Goal: Task Accomplishment & Management: Manage account settings

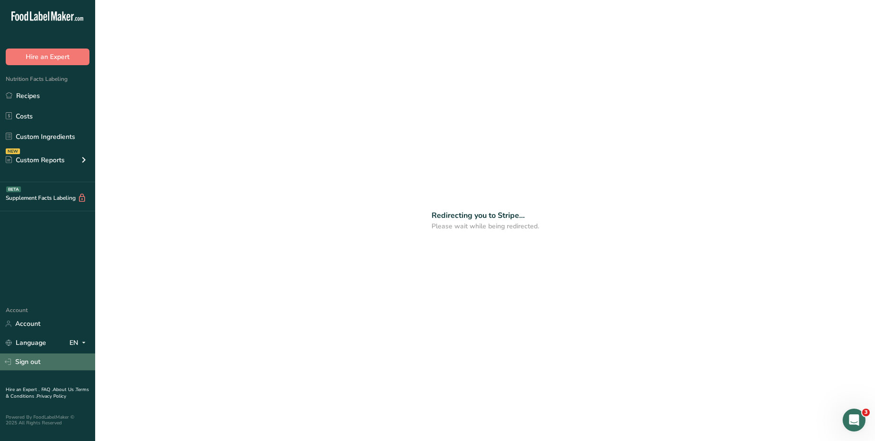
click at [37, 356] on link "Sign out" at bounding box center [47, 361] width 95 height 17
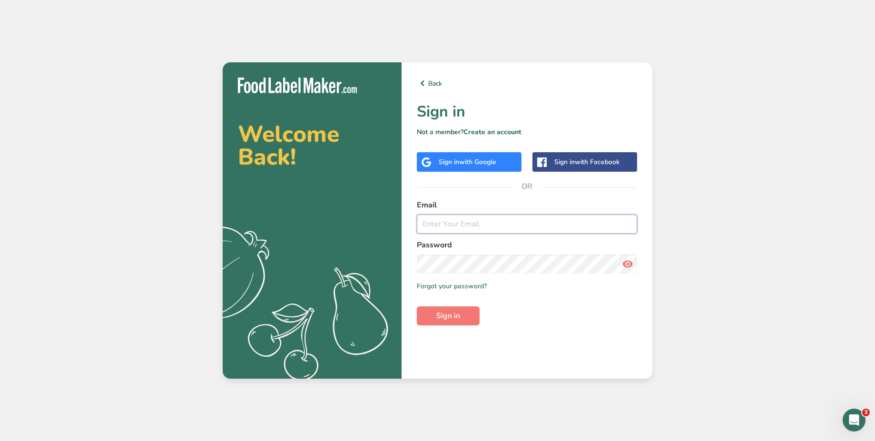
type input "[EMAIL_ADDRESS][DOMAIN_NAME]"
click at [473, 167] on div "Sign in with Google" at bounding box center [469, 162] width 105 height 20
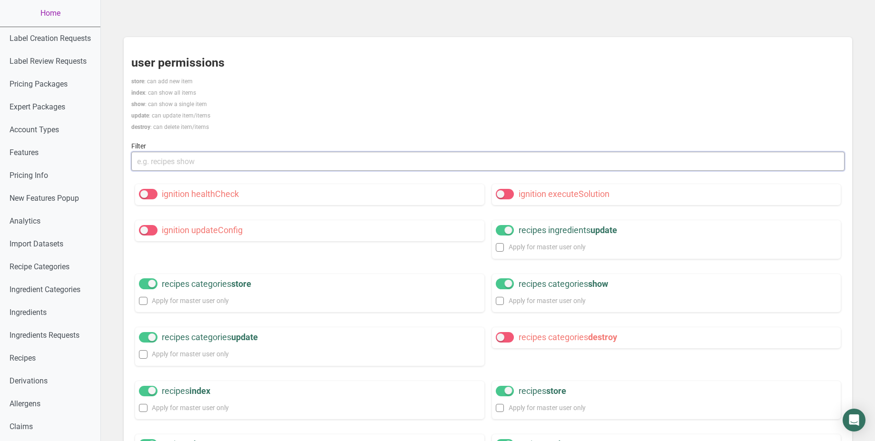
click at [339, 165] on input "text" at bounding box center [487, 161] width 713 height 19
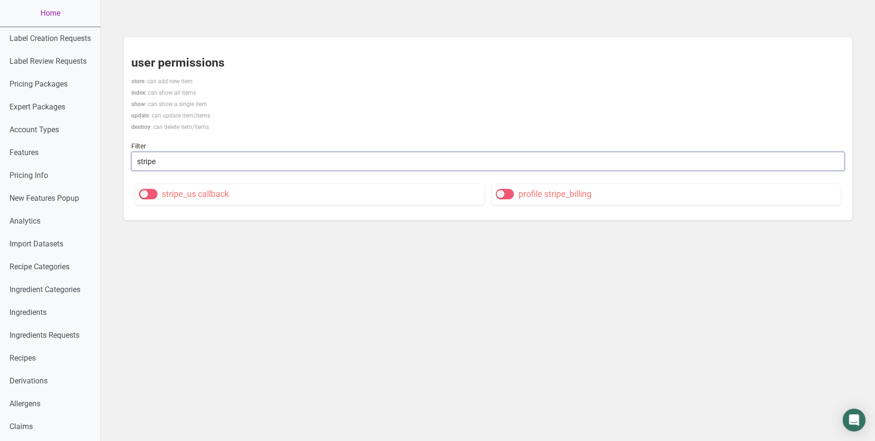
type input "stripe"
click at [503, 197] on span at bounding box center [505, 194] width 19 height 10
click at [502, 197] on input "profile stripe_billing" at bounding box center [499, 194] width 6 height 6
checkbox input "true"
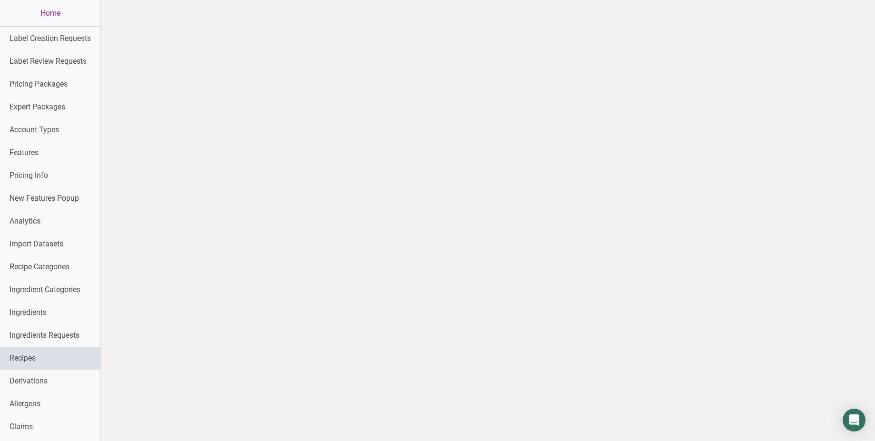
scroll to position [431, 0]
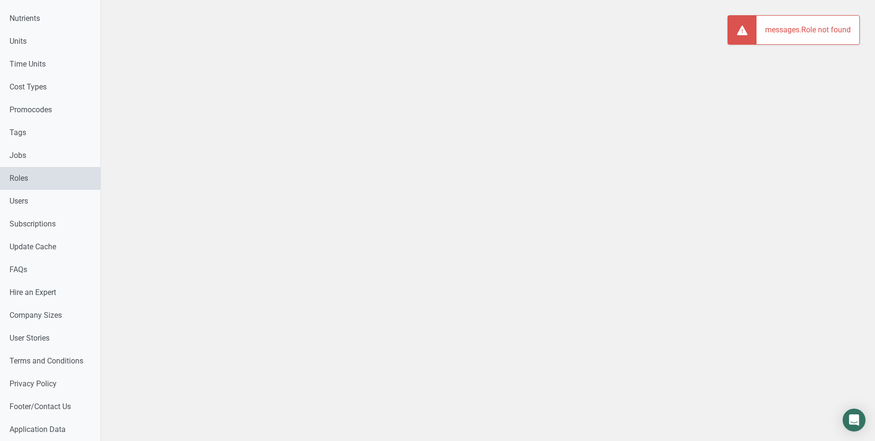
click at [41, 185] on link "Roles" at bounding box center [50, 178] width 100 height 23
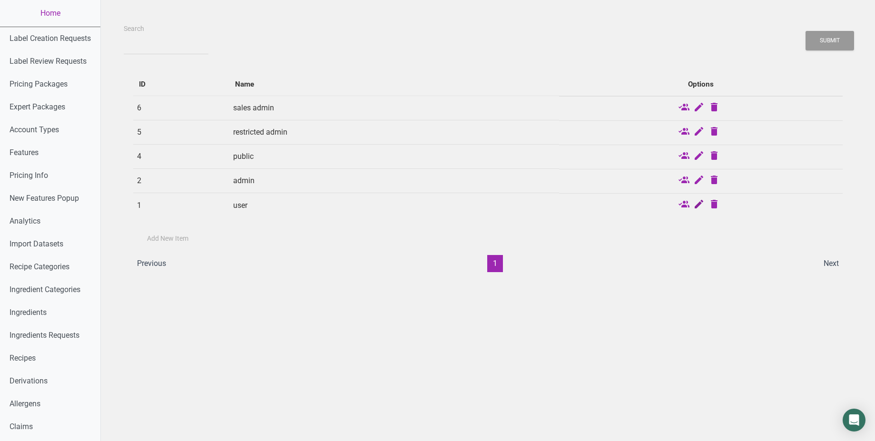
click at [701, 204] on icon at bounding box center [698, 204] width 11 height 13
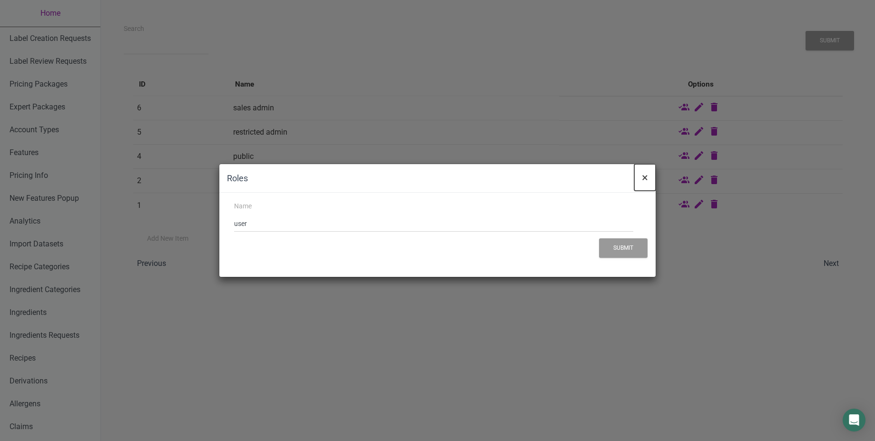
click at [643, 175] on span "×" at bounding box center [645, 177] width 6 height 13
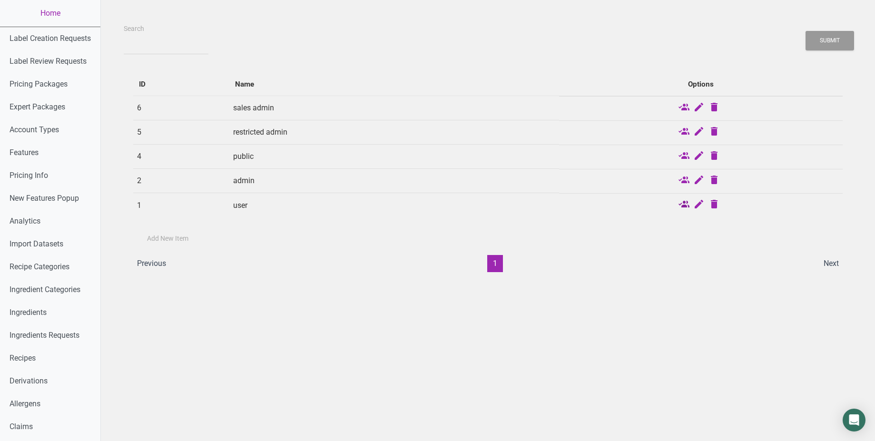
click at [684, 202] on icon at bounding box center [683, 204] width 11 height 13
click at [684, 180] on icon at bounding box center [683, 180] width 11 height 13
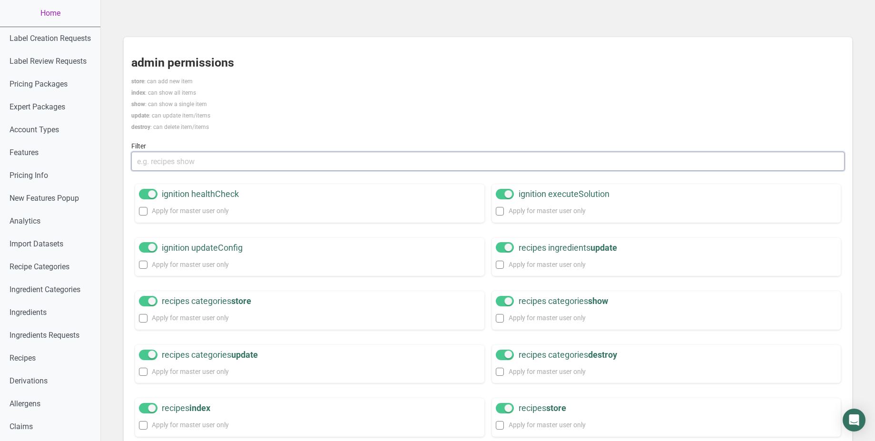
click at [187, 153] on input "text" at bounding box center [487, 161] width 713 height 19
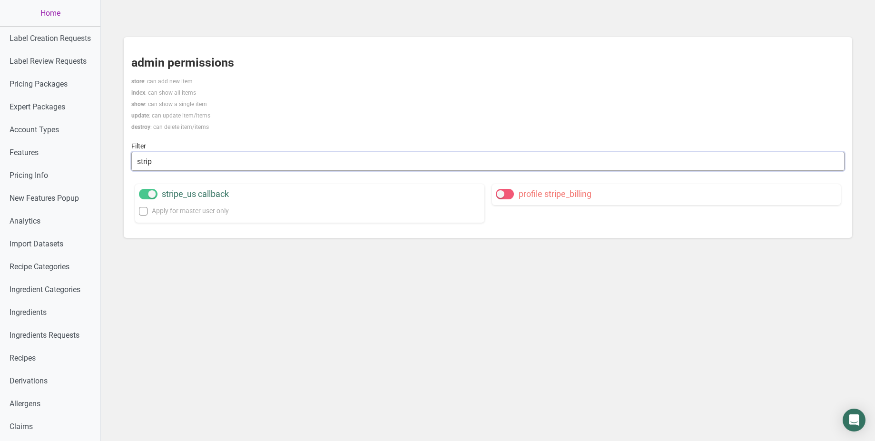
type input "strip"
click at [508, 195] on span at bounding box center [505, 194] width 19 height 10
click at [502, 195] on input "profile stripe_billing" at bounding box center [499, 194] width 6 height 6
checkbox input "true"
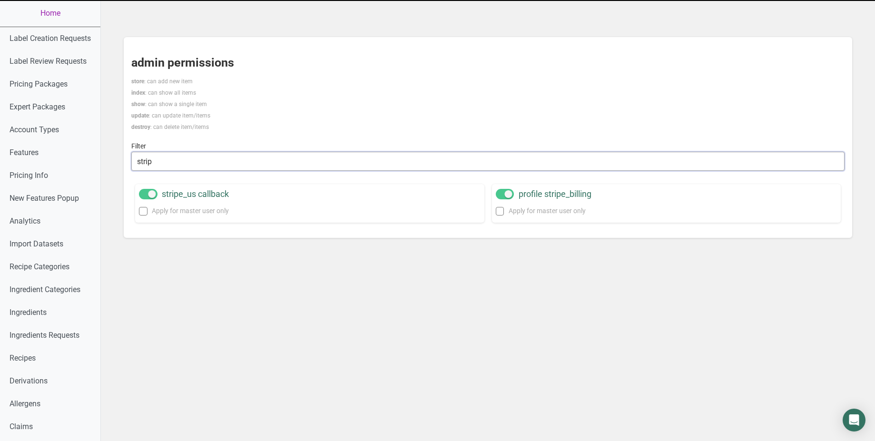
click at [322, 156] on input "strip" at bounding box center [487, 161] width 713 height 19
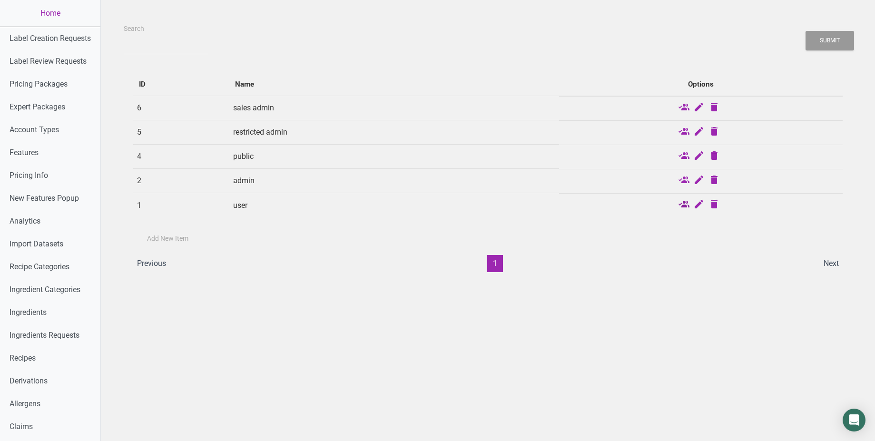
click at [687, 204] on icon at bounding box center [683, 204] width 11 height 13
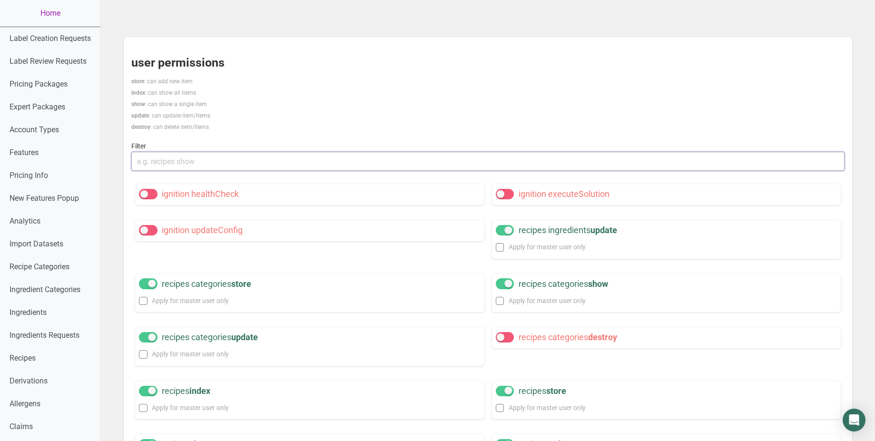
click at [384, 163] on input "text" at bounding box center [487, 161] width 713 height 19
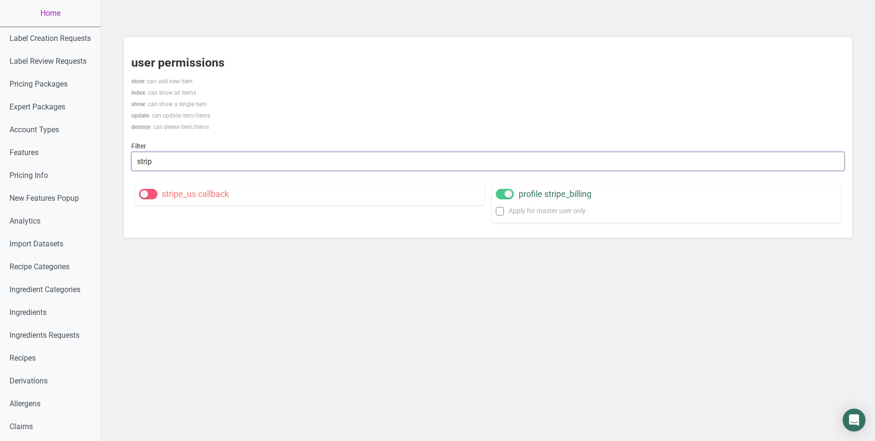
type input "strip"
